Goal: Navigation & Orientation: Find specific page/section

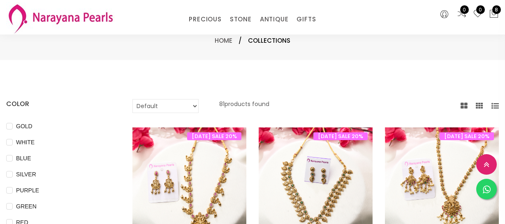
select select "INR"
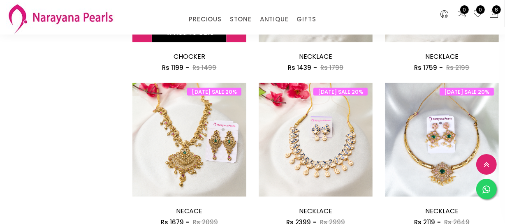
scroll to position [973, 0]
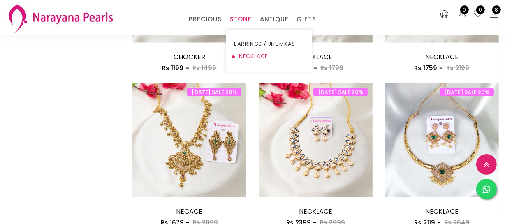
click at [247, 55] on link "NECKLACE" at bounding box center [269, 56] width 70 height 12
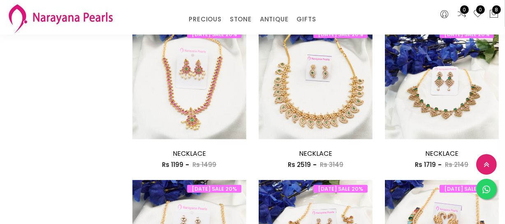
scroll to position [262, 0]
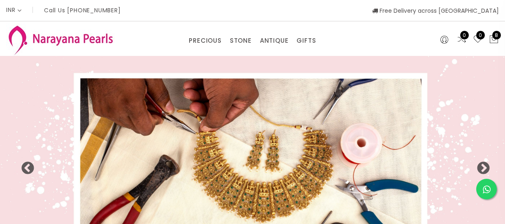
select select "INR"
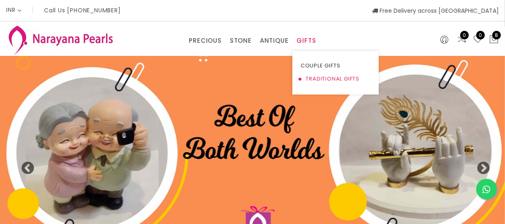
click at [321, 75] on link "TRADITIONAL GIFTS" at bounding box center [336, 78] width 70 height 13
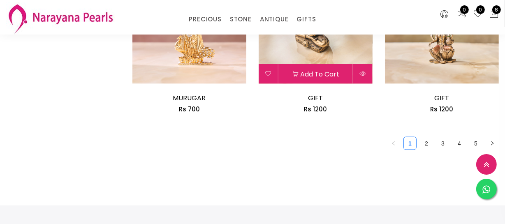
scroll to position [1122, 0]
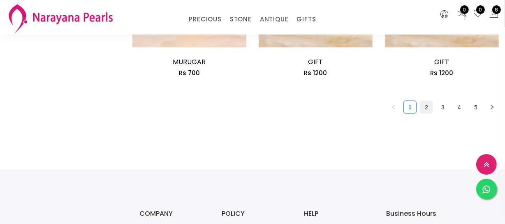
click at [425, 107] on link "2" at bounding box center [427, 107] width 12 height 12
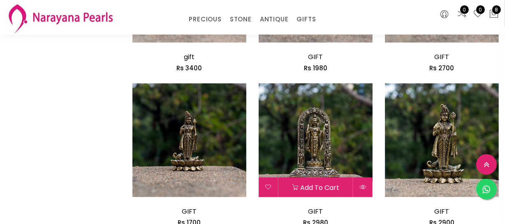
scroll to position [1160, 0]
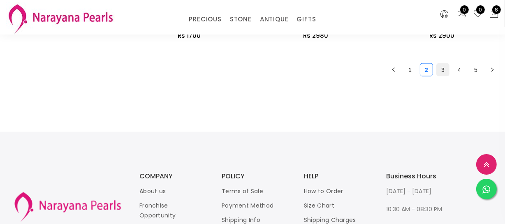
click at [440, 72] on link "3" at bounding box center [443, 70] width 12 height 12
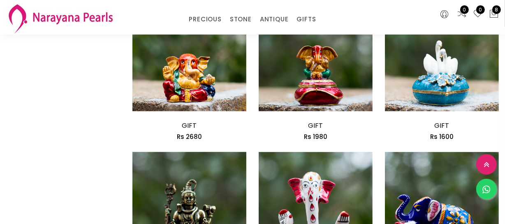
scroll to position [1085, 0]
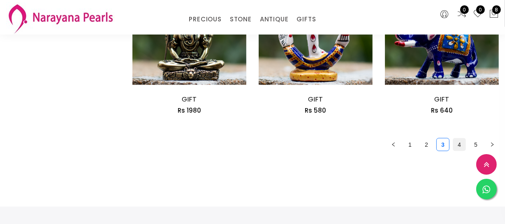
click at [455, 140] on link "4" at bounding box center [460, 145] width 12 height 12
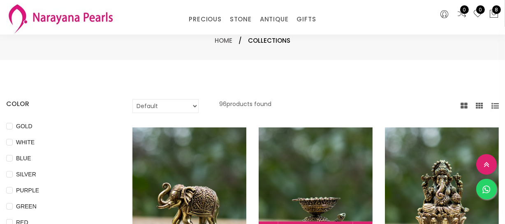
scroll to position [149, 0]
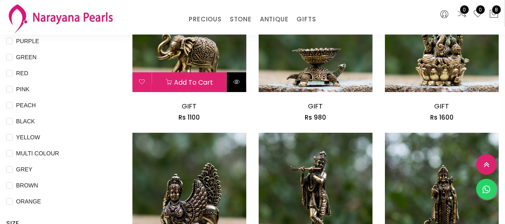
click at [237, 82] on icon at bounding box center [236, 82] width 7 height 7
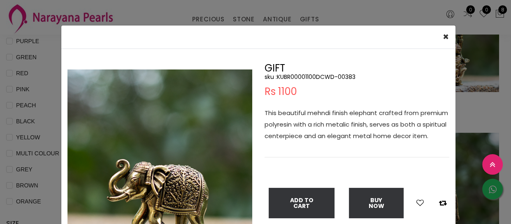
drag, startPoint x: 45, startPoint y: 175, endPoint x: 49, endPoint y: 172, distance: 4.8
click at [49, 172] on div "× Close Double (click / press) on the image to zoom (in / out). GIFT sku : KUBR…" at bounding box center [255, 112] width 511 height 224
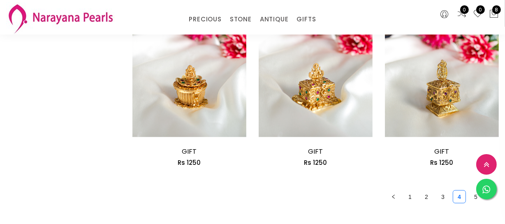
scroll to position [1122, 0]
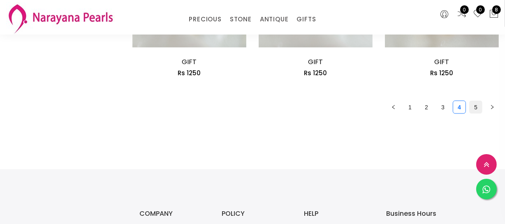
click at [473, 107] on link "5" at bounding box center [476, 107] width 12 height 12
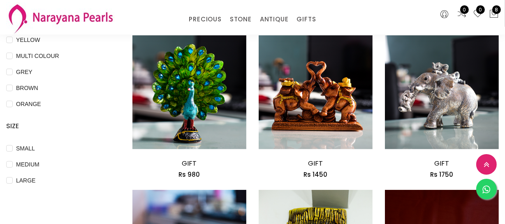
scroll to position [337, 0]
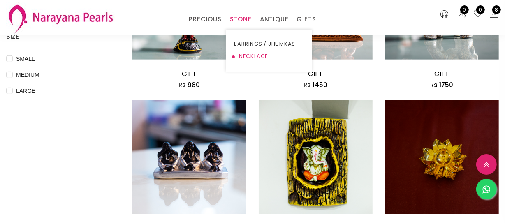
click at [248, 56] on link "NECKLACE" at bounding box center [269, 56] width 70 height 12
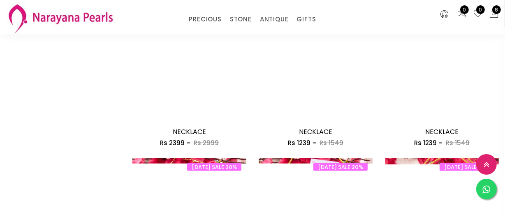
scroll to position [935, 0]
